Goal: Download file/media

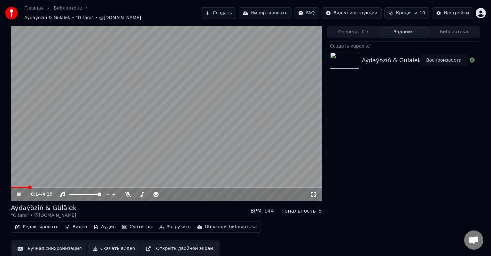
click at [28, 187] on span at bounding box center [19, 187] width 17 height 1
click at [162, 85] on video at bounding box center [166, 113] width 311 height 175
click at [42, 187] on span at bounding box center [42, 187] width 63 height 1
click at [58, 187] on span at bounding box center [166, 187] width 311 height 1
click at [19, 193] on icon at bounding box center [19, 195] width 4 height 4
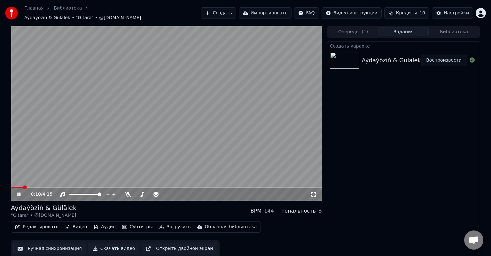
click at [22, 187] on span at bounding box center [17, 187] width 12 height 1
click at [52, 187] on span at bounding box center [166, 187] width 311 height 1
click at [66, 187] on span at bounding box center [166, 187] width 311 height 1
click at [59, 187] on span at bounding box center [40, 187] width 59 height 1
click at [18, 193] on icon at bounding box center [18, 195] width 3 height 4
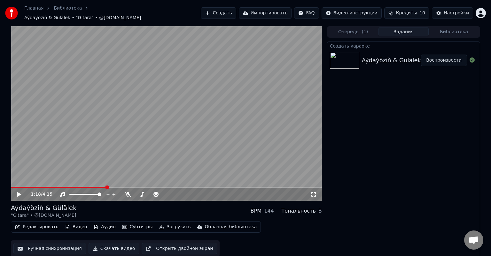
click at [61, 187] on span at bounding box center [59, 187] width 96 height 1
click at [17, 193] on icon at bounding box center [19, 195] width 4 height 4
click at [56, 187] on span at bounding box center [33, 187] width 45 height 1
click at [21, 192] on icon at bounding box center [23, 194] width 15 height 5
click at [18, 193] on icon at bounding box center [19, 195] width 4 height 4
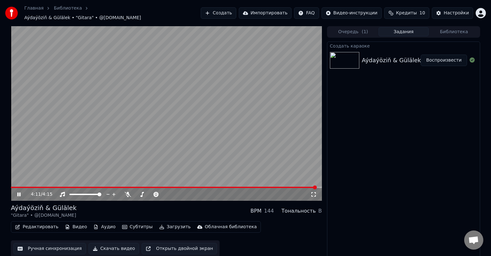
click at [29, 187] on span at bounding box center [164, 187] width 306 height 1
click at [22, 192] on icon at bounding box center [23, 194] width 15 height 5
click at [108, 246] on button "Скачать видео" at bounding box center [114, 249] width 51 height 12
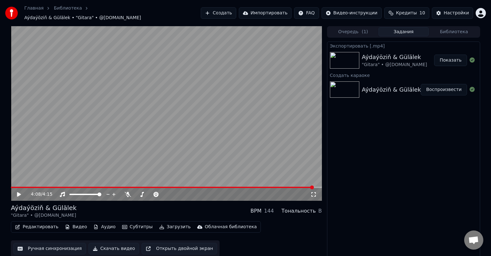
click at [454, 58] on button "Показать" at bounding box center [450, 61] width 33 height 12
